Goal: Task Accomplishment & Management: Use online tool/utility

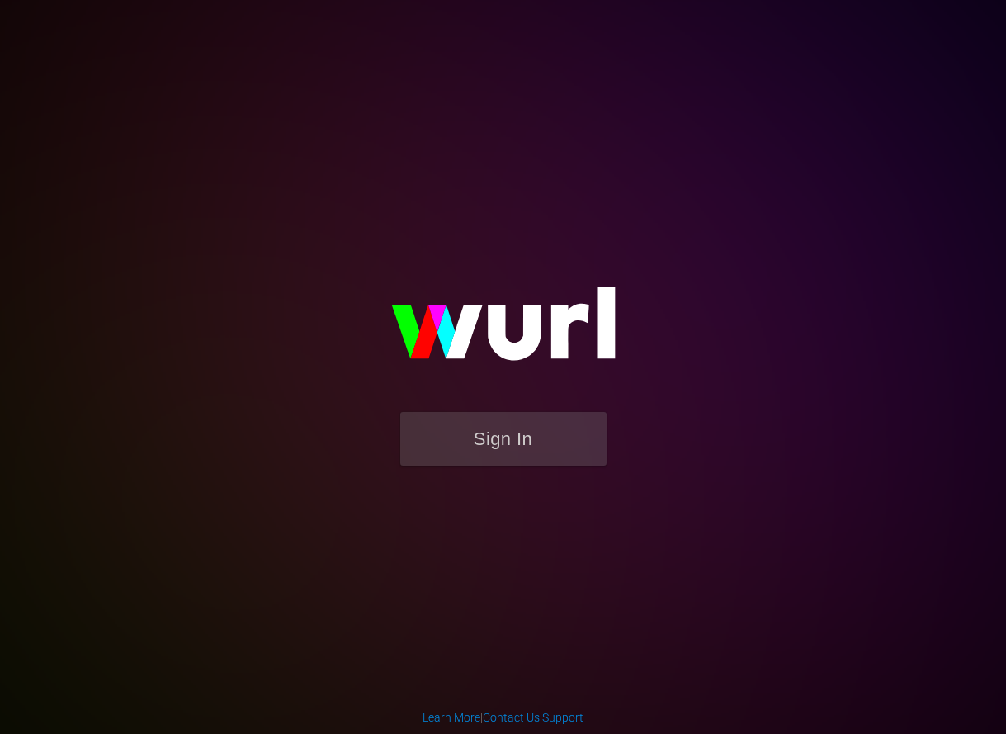
click at [571, 470] on form "Sign In" at bounding box center [503, 447] width 330 height 70
click at [536, 446] on button "Sign In" at bounding box center [503, 439] width 206 height 54
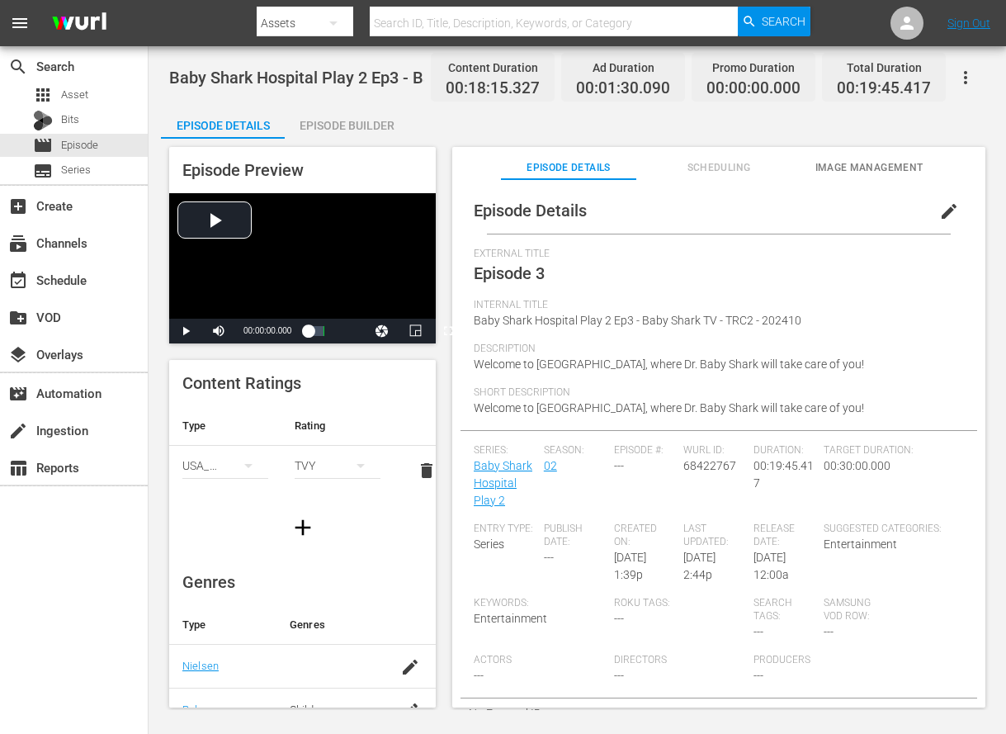
click at [367, 121] on div "Episode Builder" at bounding box center [347, 126] width 124 height 40
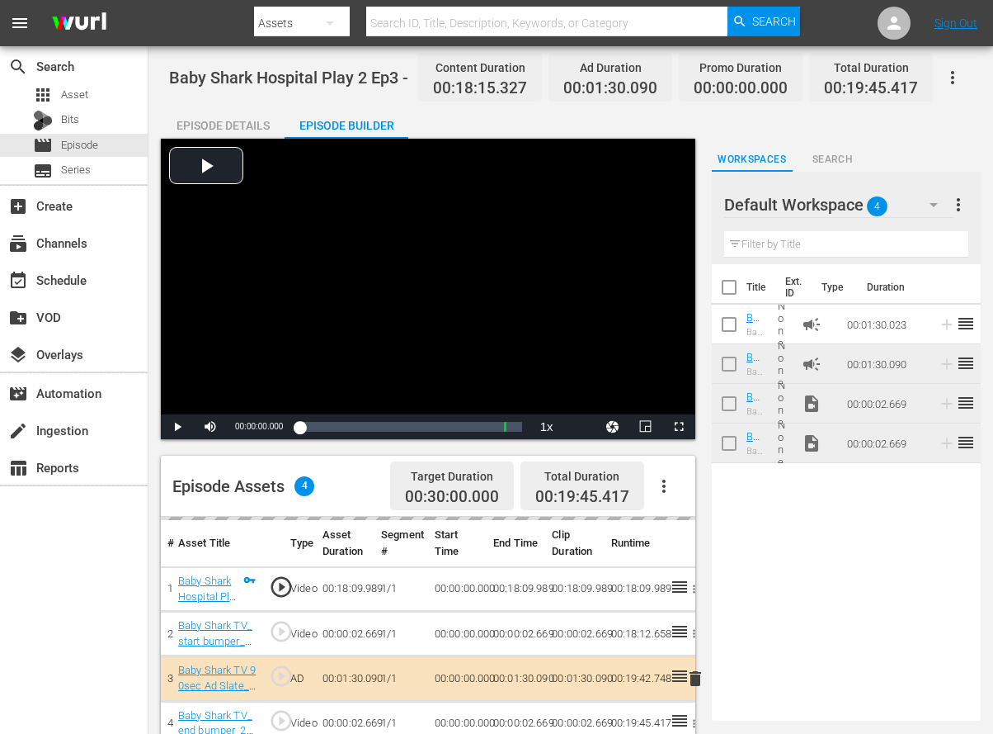
click at [252, 118] on div "Episode Details" at bounding box center [223, 126] width 124 height 40
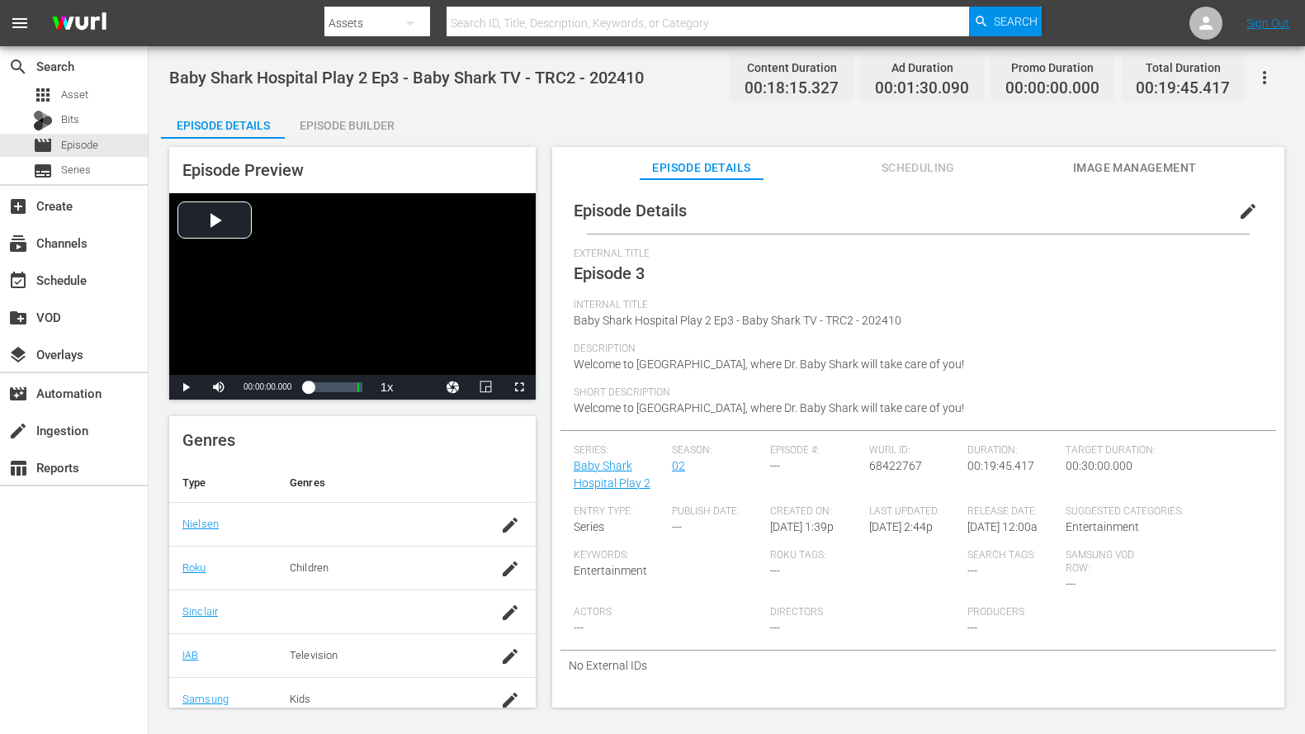
scroll to position [299, 0]
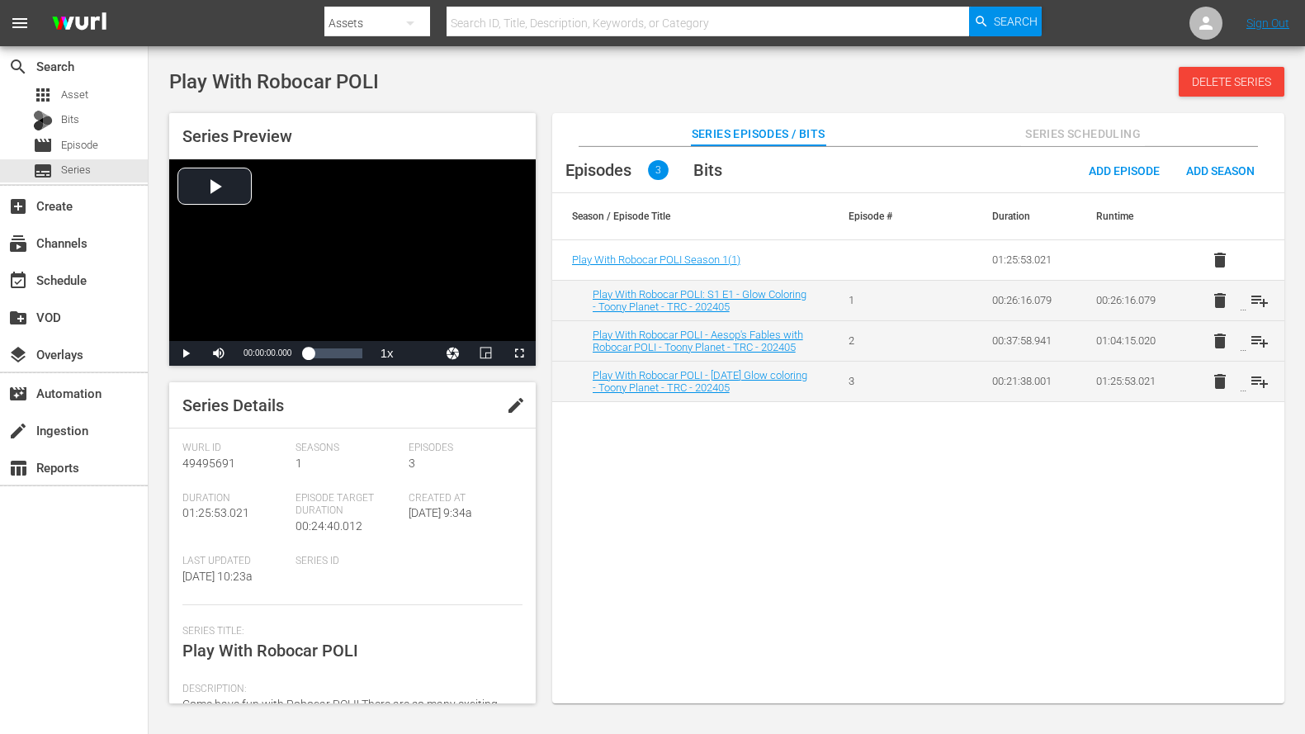
scroll to position [248, 0]
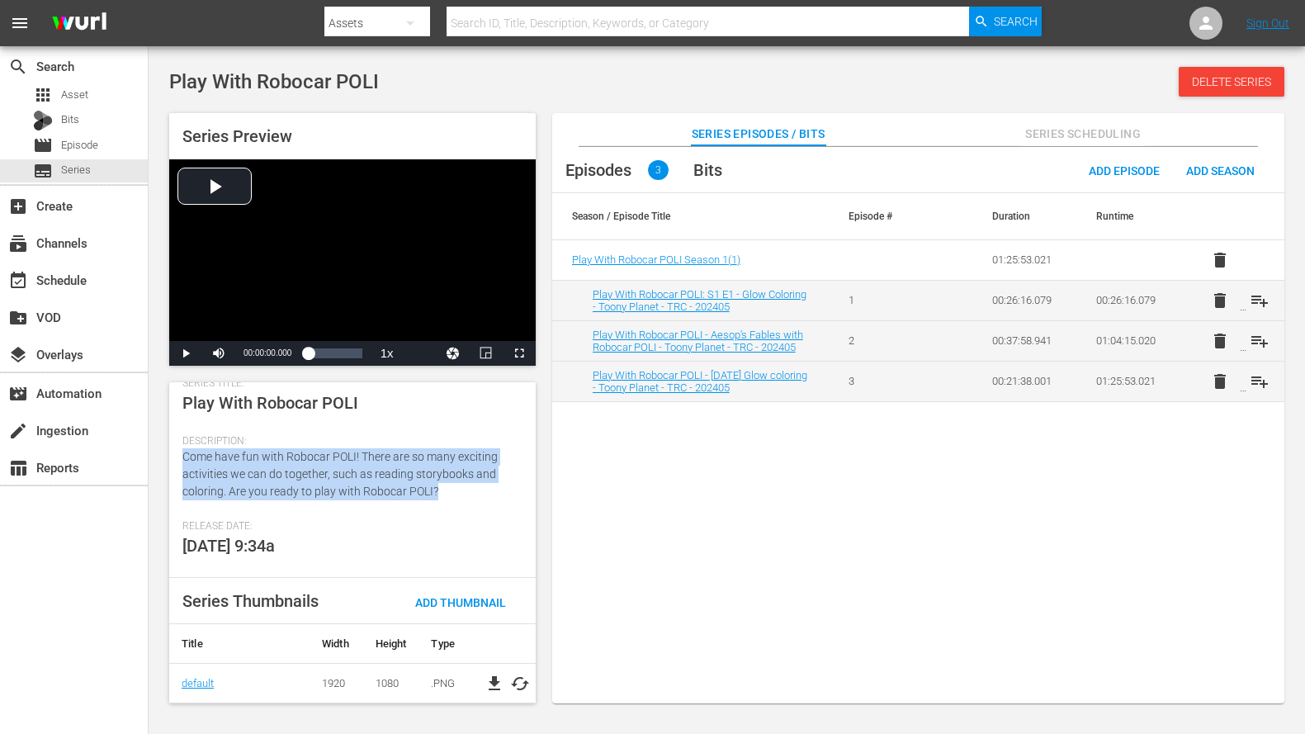
drag, startPoint x: 441, startPoint y: 489, endPoint x: 183, endPoint y: 462, distance: 259.7
click at [183, 462] on div "Description: Come have fun with Robocar POLI! There are so many exciting activi…" at bounding box center [352, 477] width 340 height 85
copy span "Come have fun with Robocar POLI! There are so many exciting activities we can d…"
